Goal: Information Seeking & Learning: Compare options

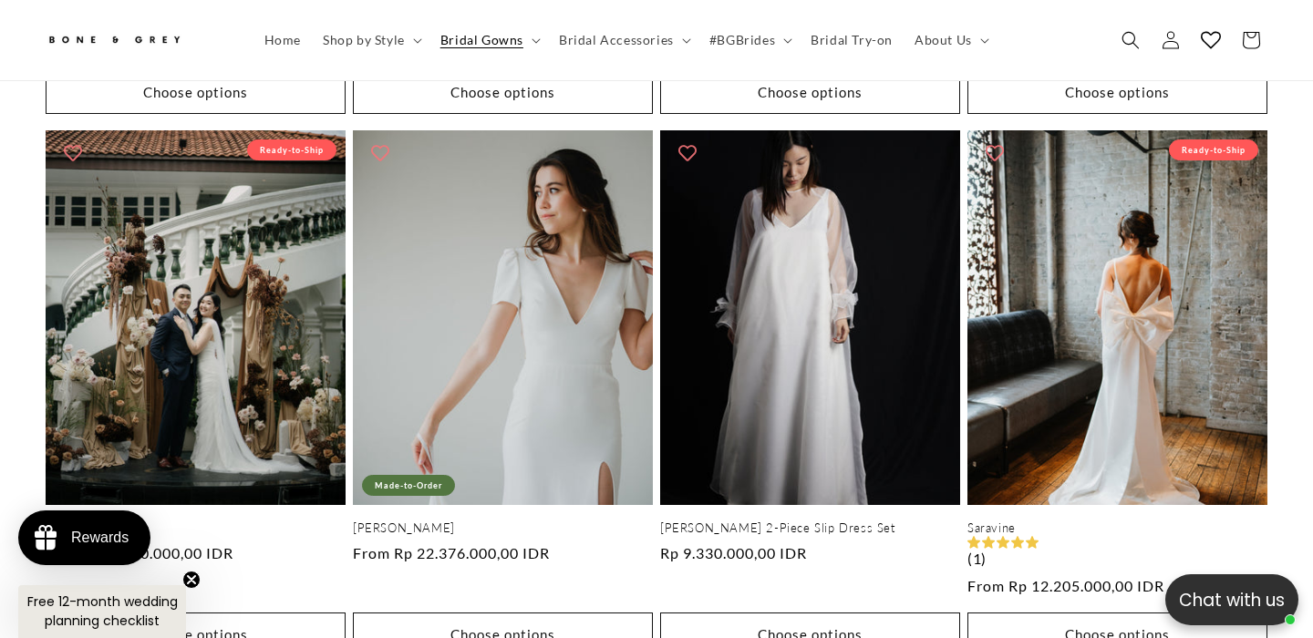
scroll to position [0, 443]
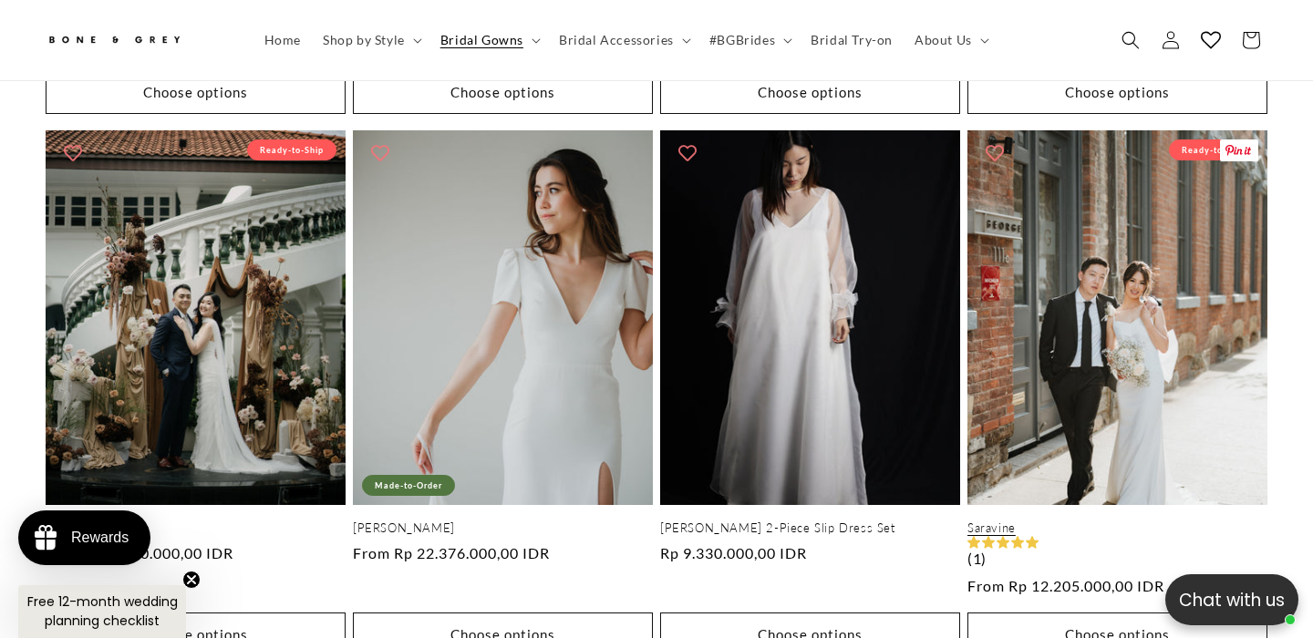
click at [1127, 521] on link "Saravine" at bounding box center [1118, 529] width 300 height 16
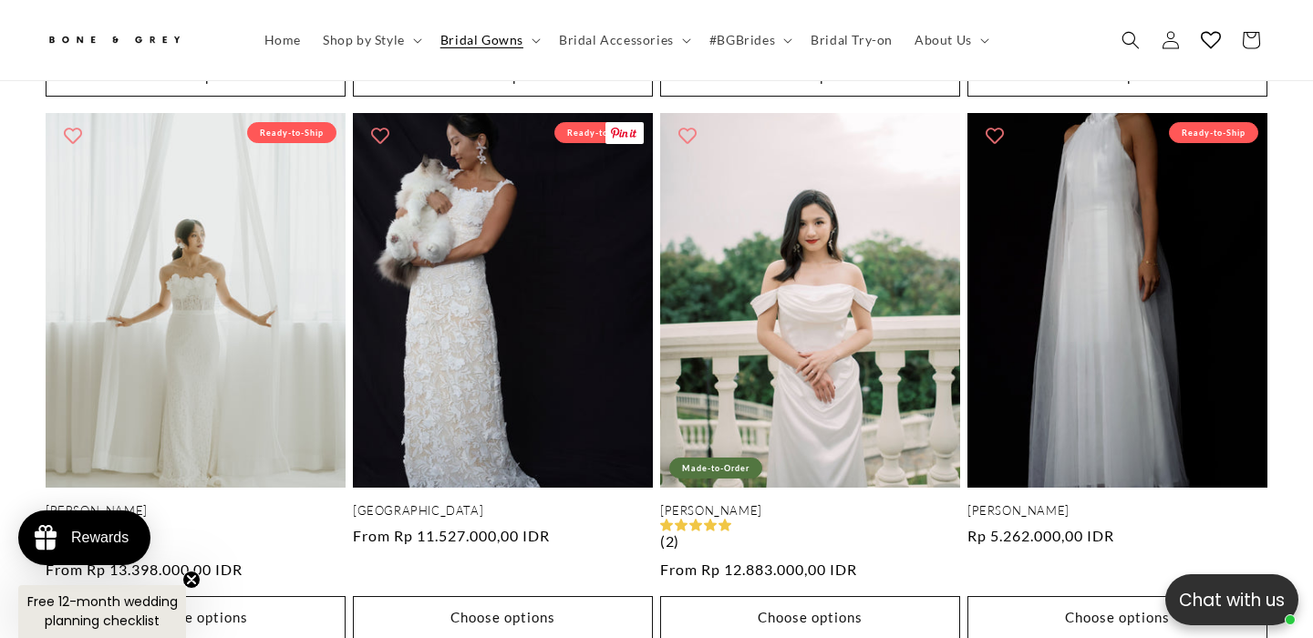
scroll to position [0, 886]
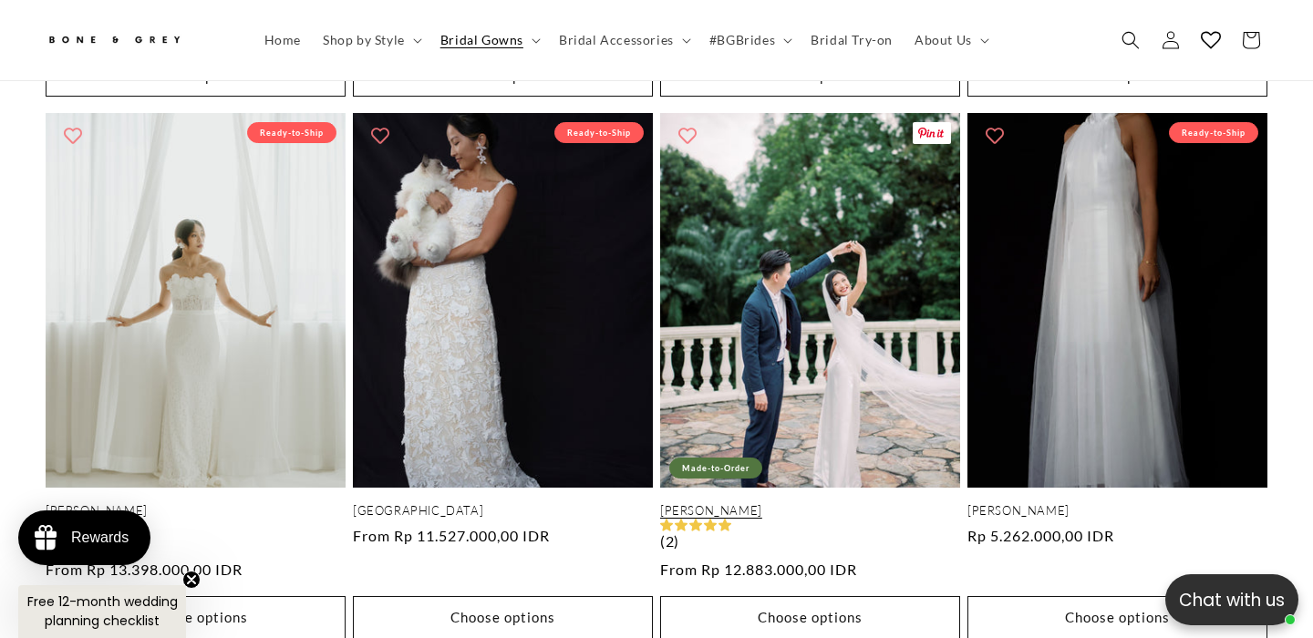
click at [816, 503] on link "Ida" at bounding box center [810, 511] width 300 height 16
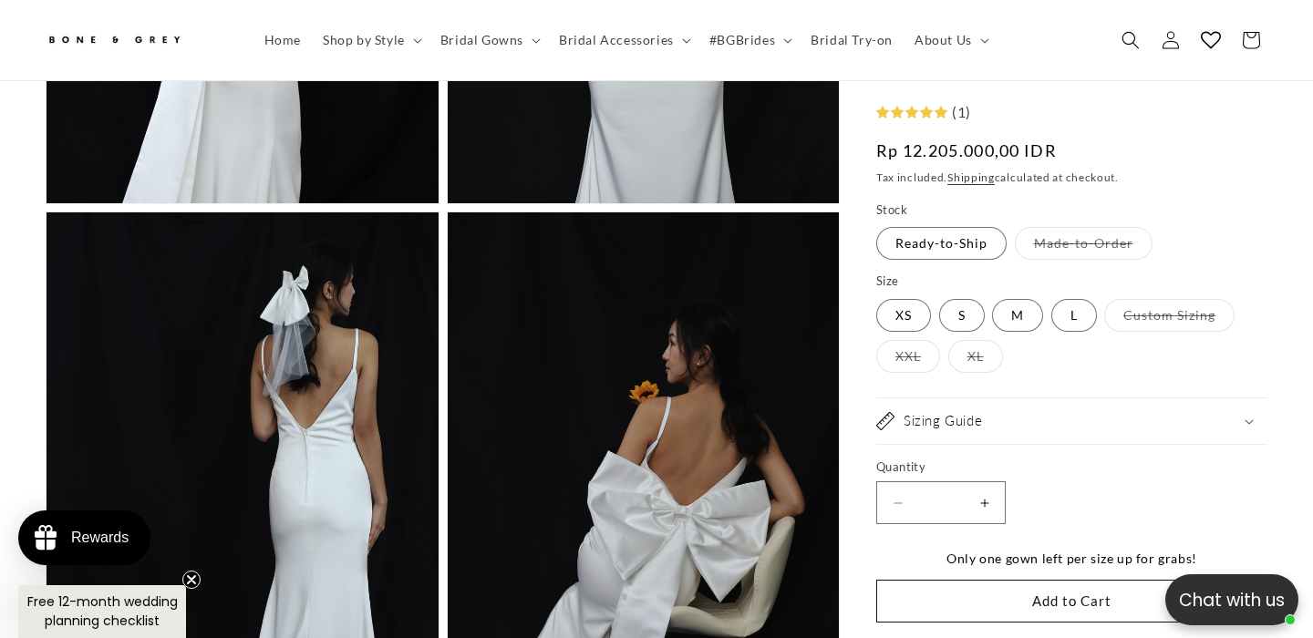
scroll to position [2979, 0]
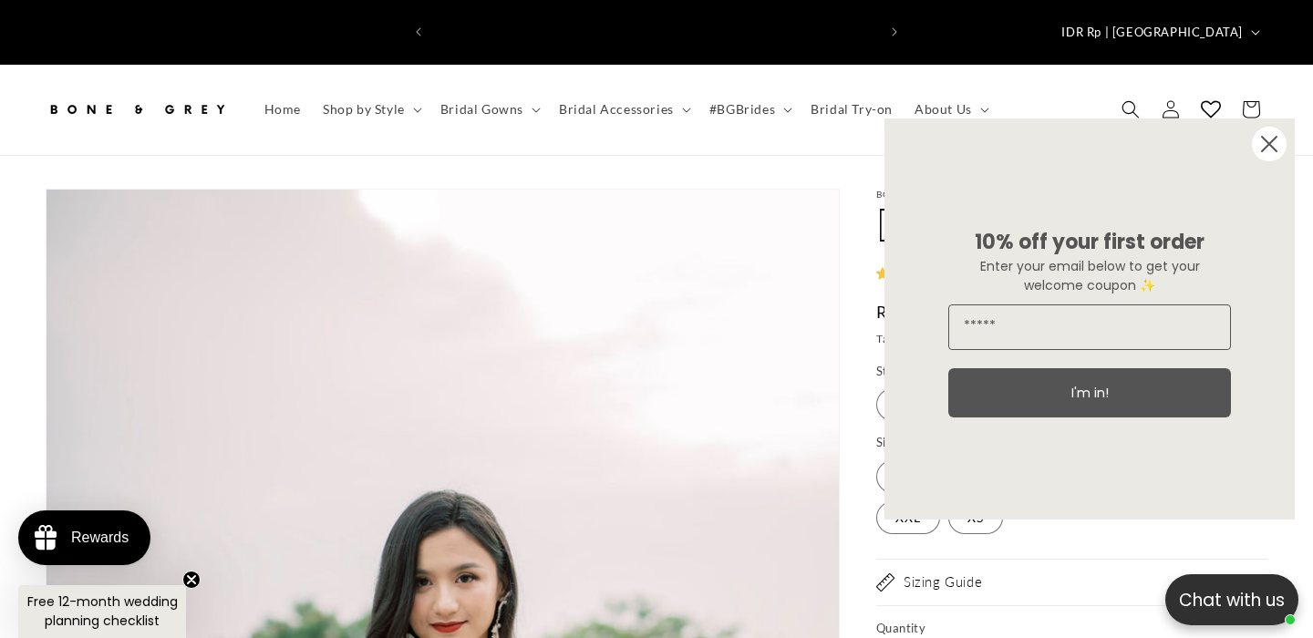
scroll to position [0, 443]
click at [1270, 142] on icon "Close dialog" at bounding box center [1269, 144] width 15 height 15
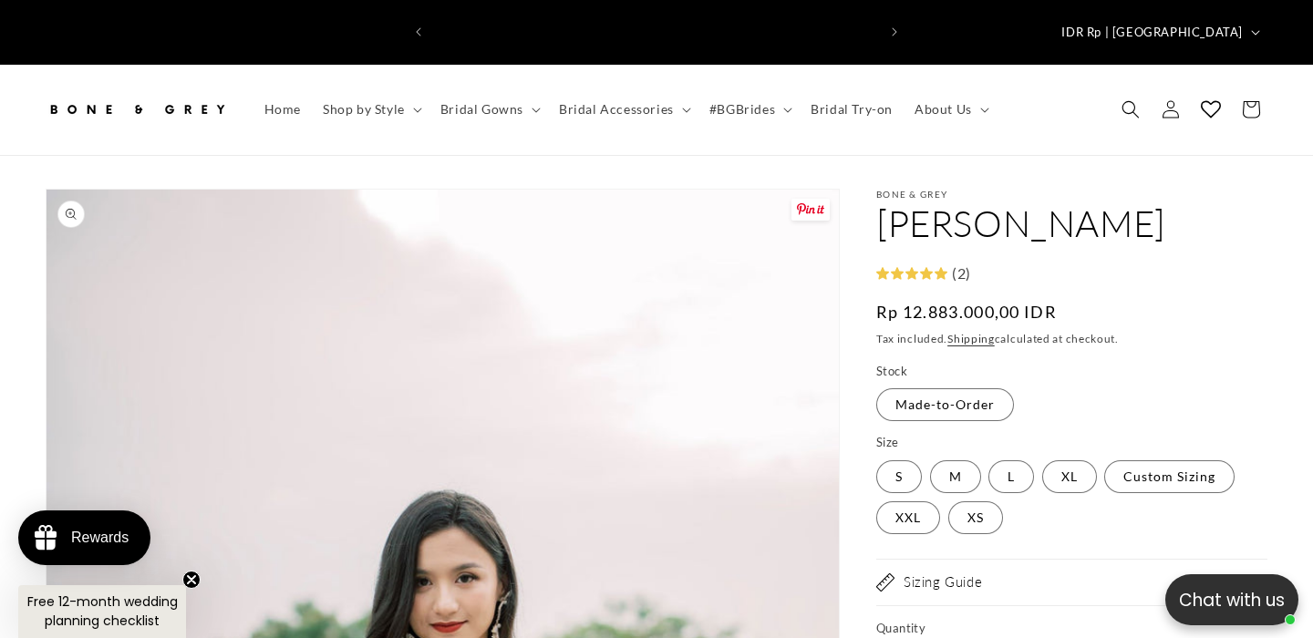
scroll to position [0, 886]
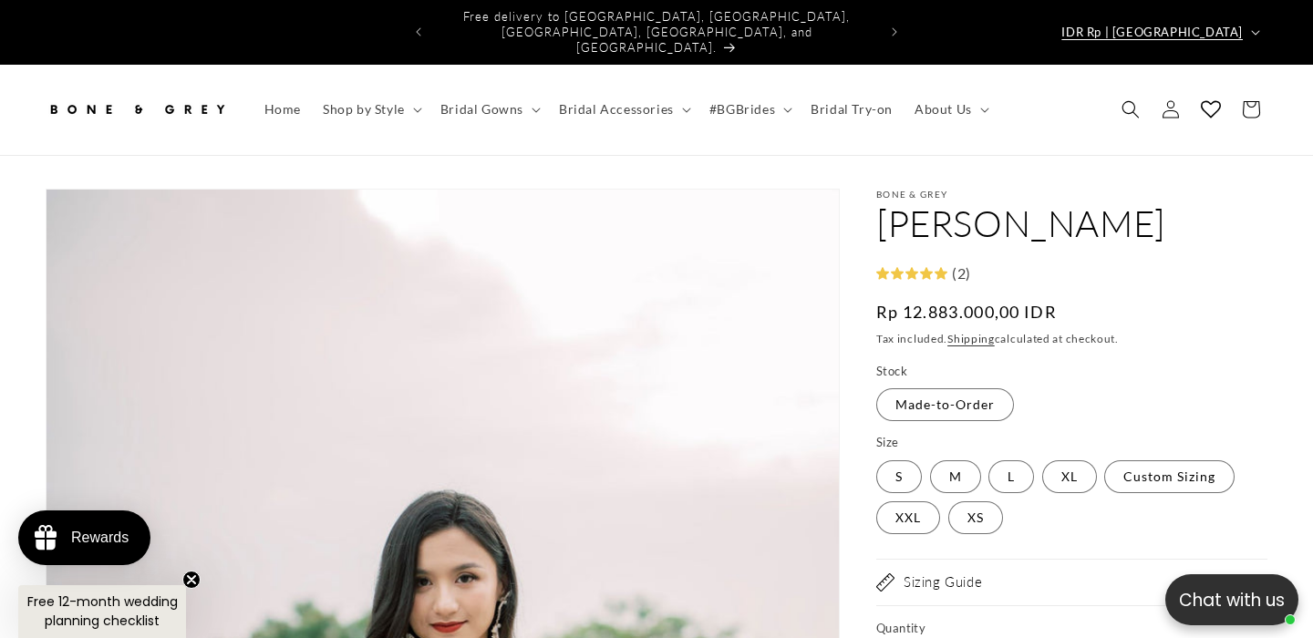
click at [1252, 25] on button "IDR Rp | [GEOGRAPHIC_DATA]" at bounding box center [1159, 32] width 217 height 35
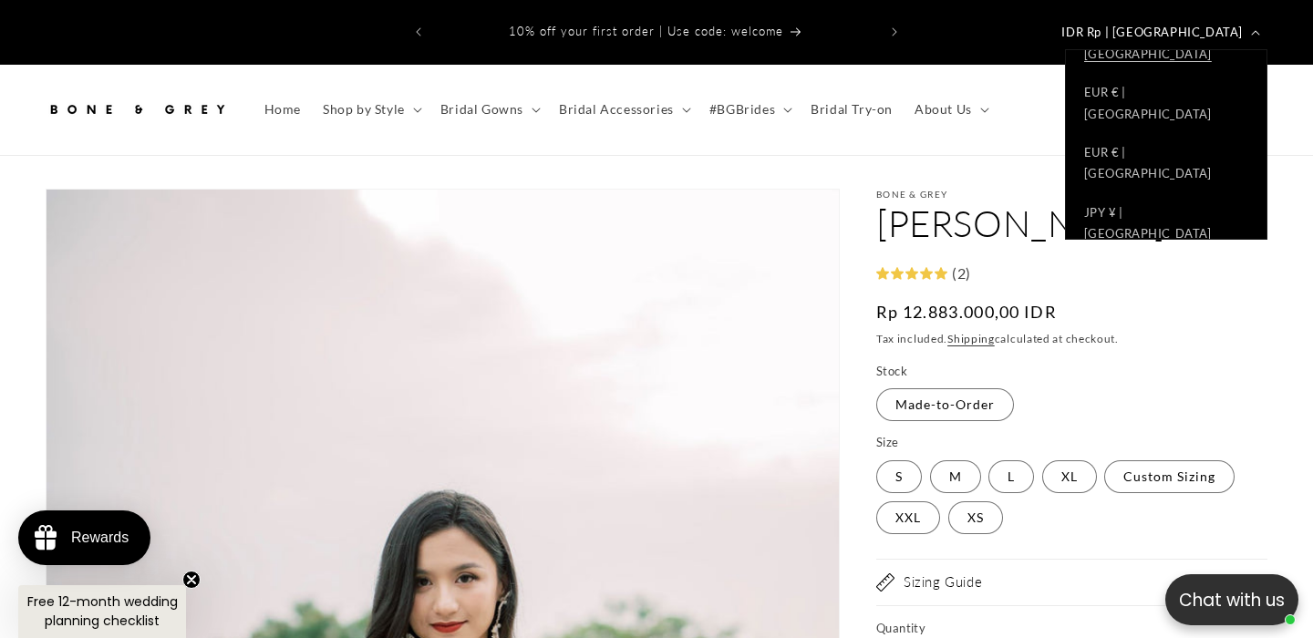
scroll to position [568, 0]
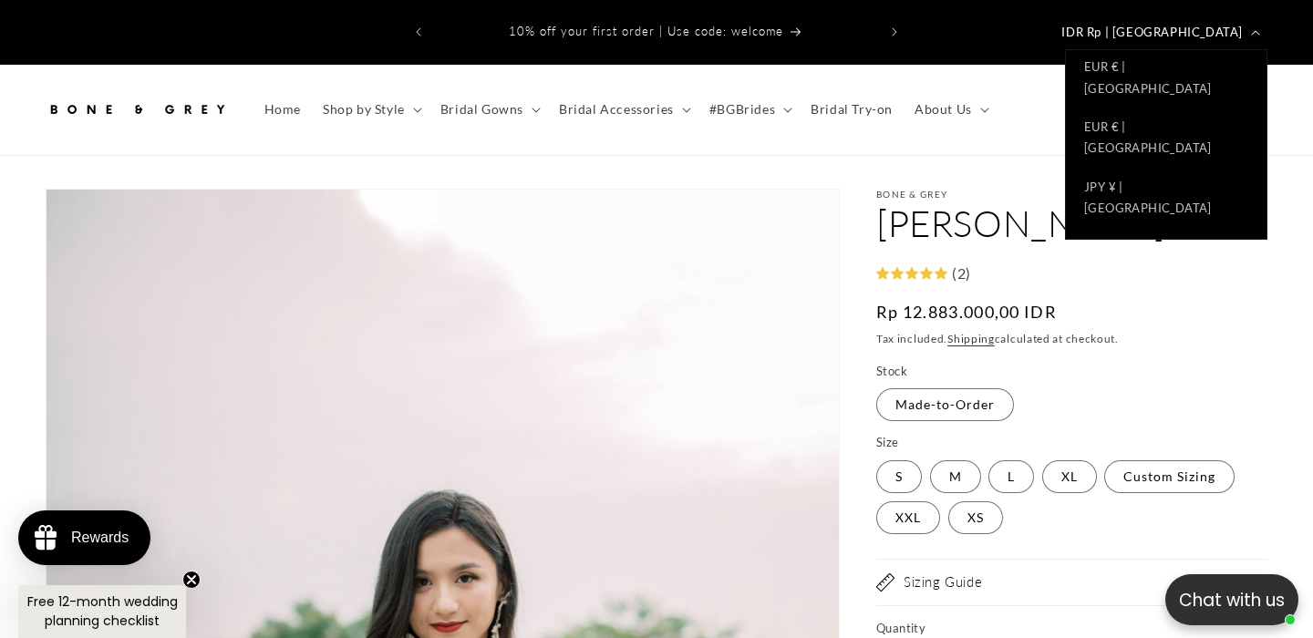
click at [1165, 528] on link "SGD $ | Singapore" at bounding box center [1166, 558] width 201 height 60
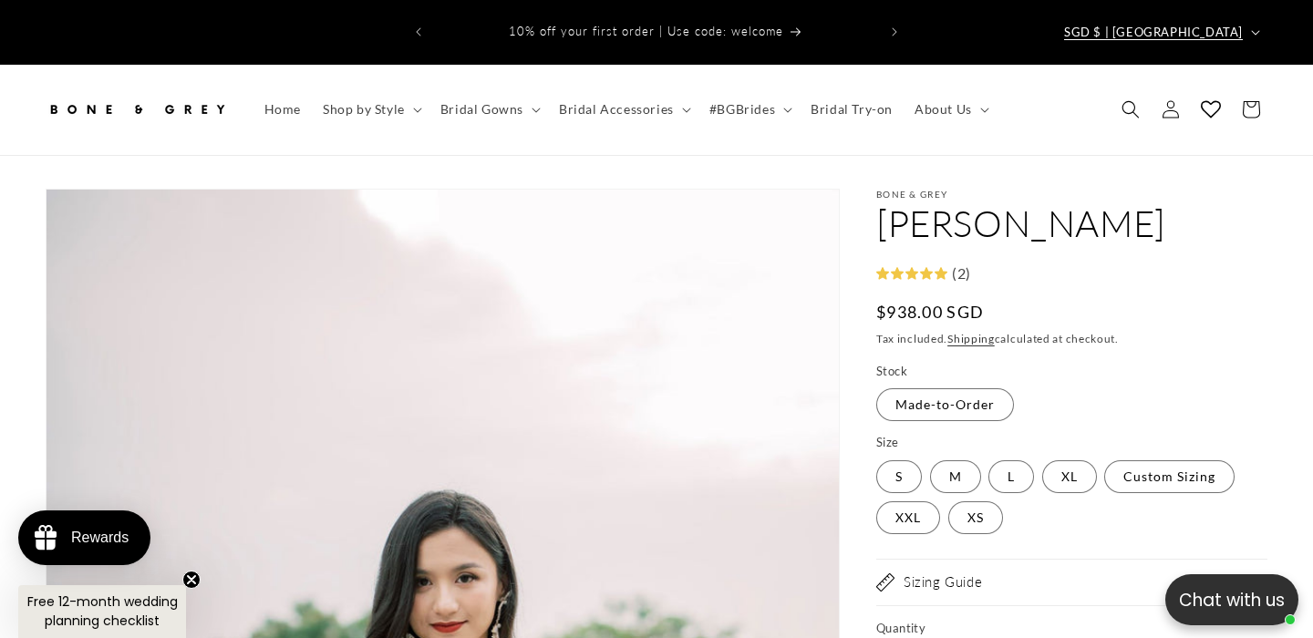
scroll to position [0, 886]
